Goal: Transaction & Acquisition: Purchase product/service

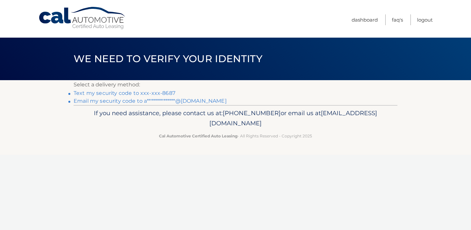
click at [131, 93] on link "Text my security code to xxx-xxx-8687" at bounding box center [125, 93] width 102 height 6
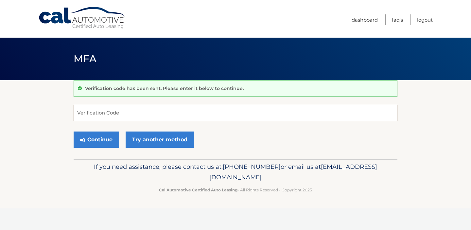
click at [109, 110] on input "Verification Code" at bounding box center [236, 113] width 324 height 16
type input "828201"
click at [100, 142] on button "Continue" at bounding box center [96, 139] width 45 height 16
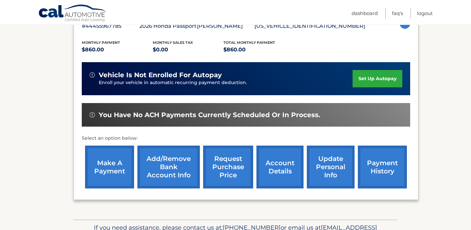
scroll to position [128, 0]
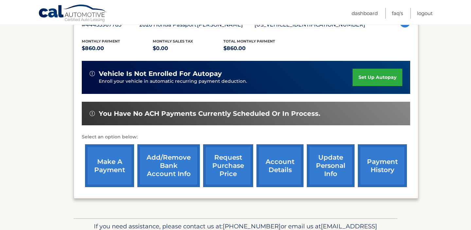
click at [112, 171] on link "make a payment" at bounding box center [109, 165] width 49 height 43
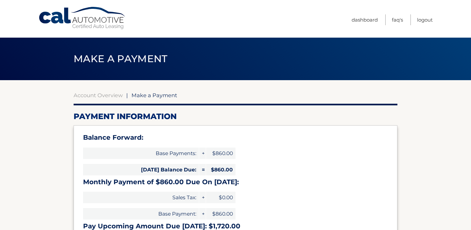
select select "YTEwODMxM2QtYWE3Ny00MWViLTllYWMtMTdiNmEzY2VkMjUw"
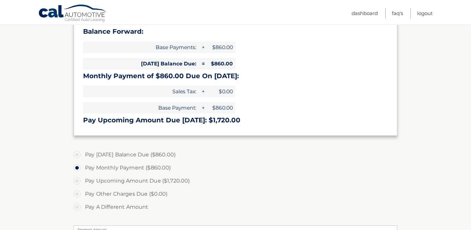
scroll to position [107, 0]
click at [76, 154] on label "Pay Today's Balance Due ($860.00)" at bounding box center [236, 153] width 324 height 13
click at [76, 154] on input "Pay Today's Balance Due ($860.00)" at bounding box center [79, 152] width 7 height 10
radio input "true"
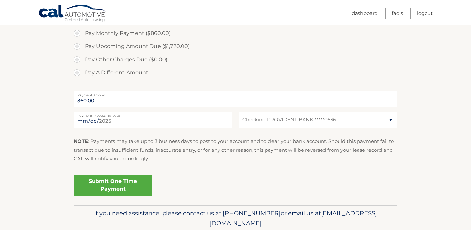
scroll to position [241, 0]
click at [113, 188] on link "Submit One Time Payment" at bounding box center [113, 184] width 78 height 21
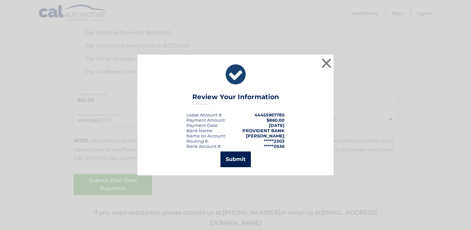
click at [236, 156] on button "Submit" at bounding box center [235, 159] width 30 height 16
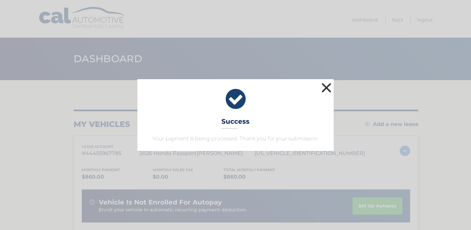
click at [325, 86] on button "×" at bounding box center [326, 87] width 13 height 13
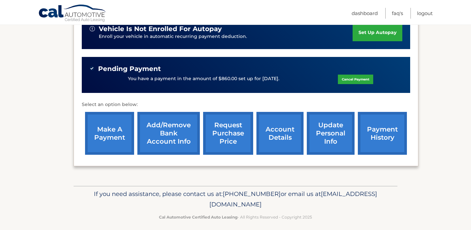
scroll to position [178, 0]
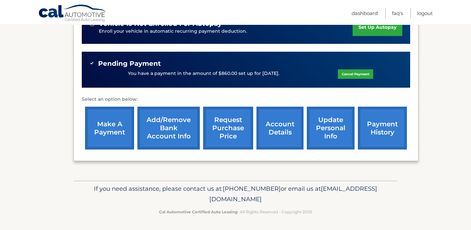
click at [383, 128] on link "payment history" at bounding box center [382, 128] width 49 height 43
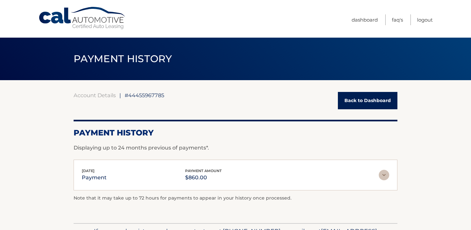
click at [373, 101] on link "Back to Dashboard" at bounding box center [367, 100] width 59 height 17
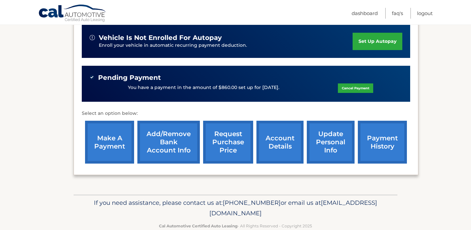
scroll to position [178, 0]
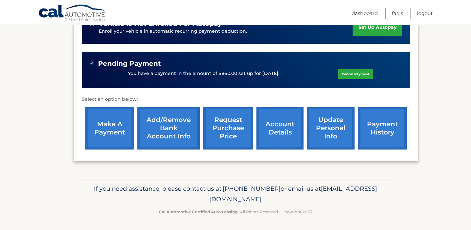
click at [280, 135] on link "account details" at bounding box center [279, 128] width 47 height 43
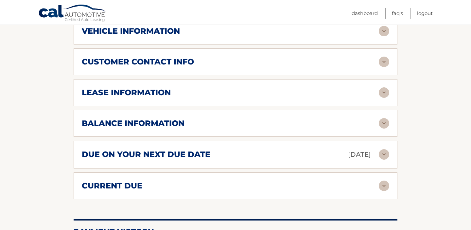
scroll to position [352, 0]
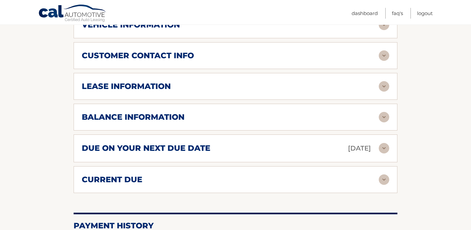
click at [383, 143] on img at bounding box center [384, 148] width 10 height 10
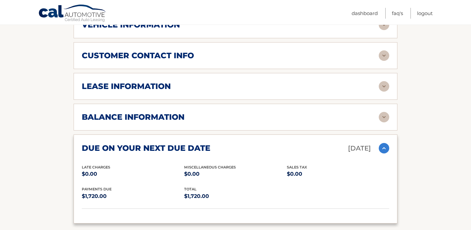
click at [383, 143] on img at bounding box center [384, 148] width 10 height 10
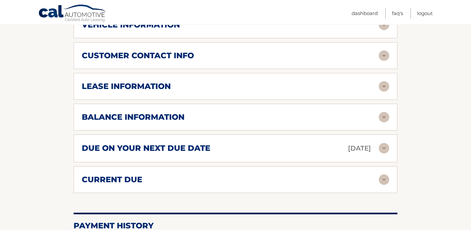
click at [384, 112] on img at bounding box center [384, 117] width 10 height 10
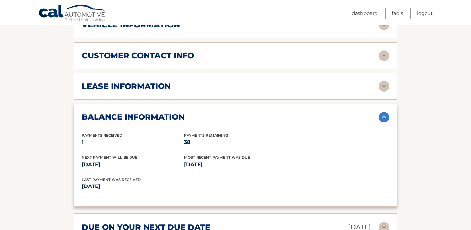
click at [384, 112] on img at bounding box center [384, 117] width 10 height 10
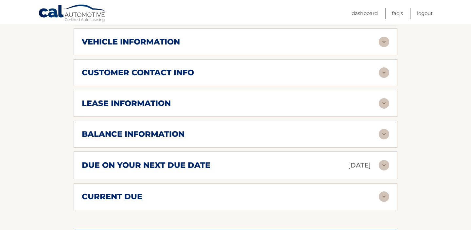
scroll to position [338, 0]
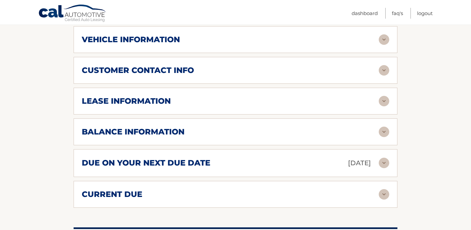
click at [385, 158] on img at bounding box center [384, 163] width 10 height 10
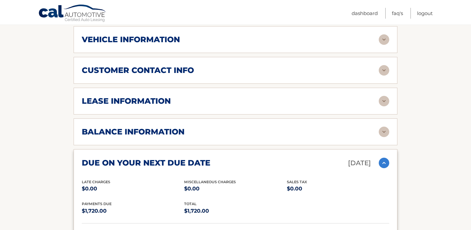
click at [385, 158] on img at bounding box center [384, 163] width 10 height 10
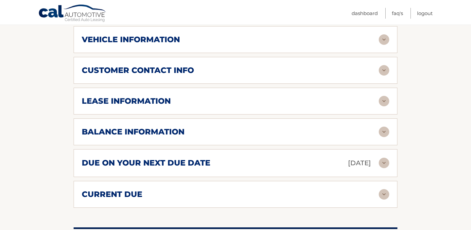
click at [384, 127] on img at bounding box center [384, 132] width 10 height 10
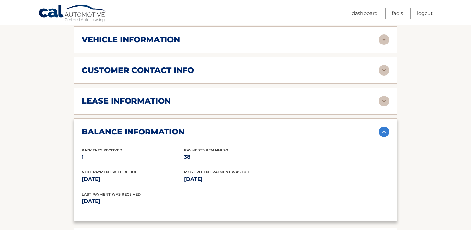
click at [384, 127] on img at bounding box center [384, 132] width 10 height 10
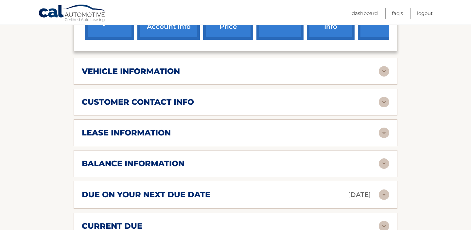
scroll to position [295, 0]
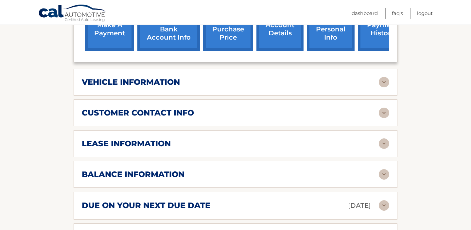
click at [384, 138] on img at bounding box center [384, 143] width 10 height 10
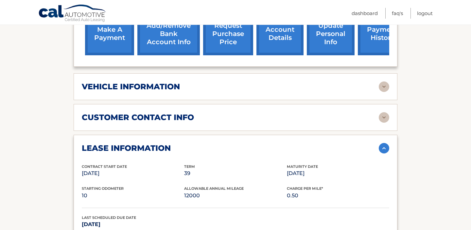
scroll to position [283, 0]
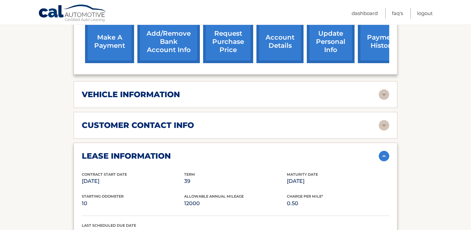
click at [383, 151] on img at bounding box center [384, 156] width 10 height 10
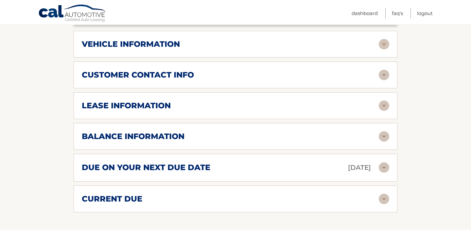
scroll to position [333, 0]
click at [384, 162] on img at bounding box center [384, 167] width 10 height 10
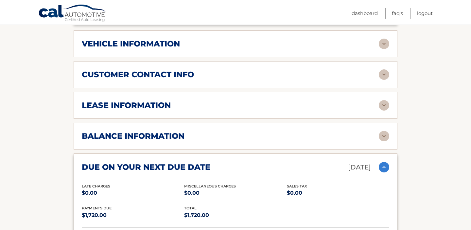
click at [384, 162] on img at bounding box center [384, 167] width 10 height 10
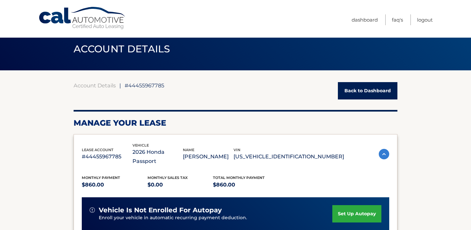
scroll to position [15, 0]
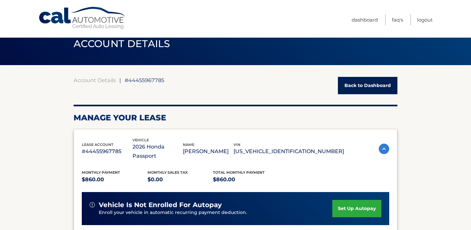
click at [347, 88] on link "Back to Dashboard" at bounding box center [367, 85] width 59 height 17
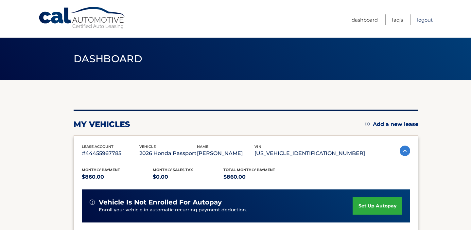
click at [425, 19] on link "Logout" at bounding box center [425, 19] width 16 height 11
